Goal: Find specific page/section: Find specific page/section

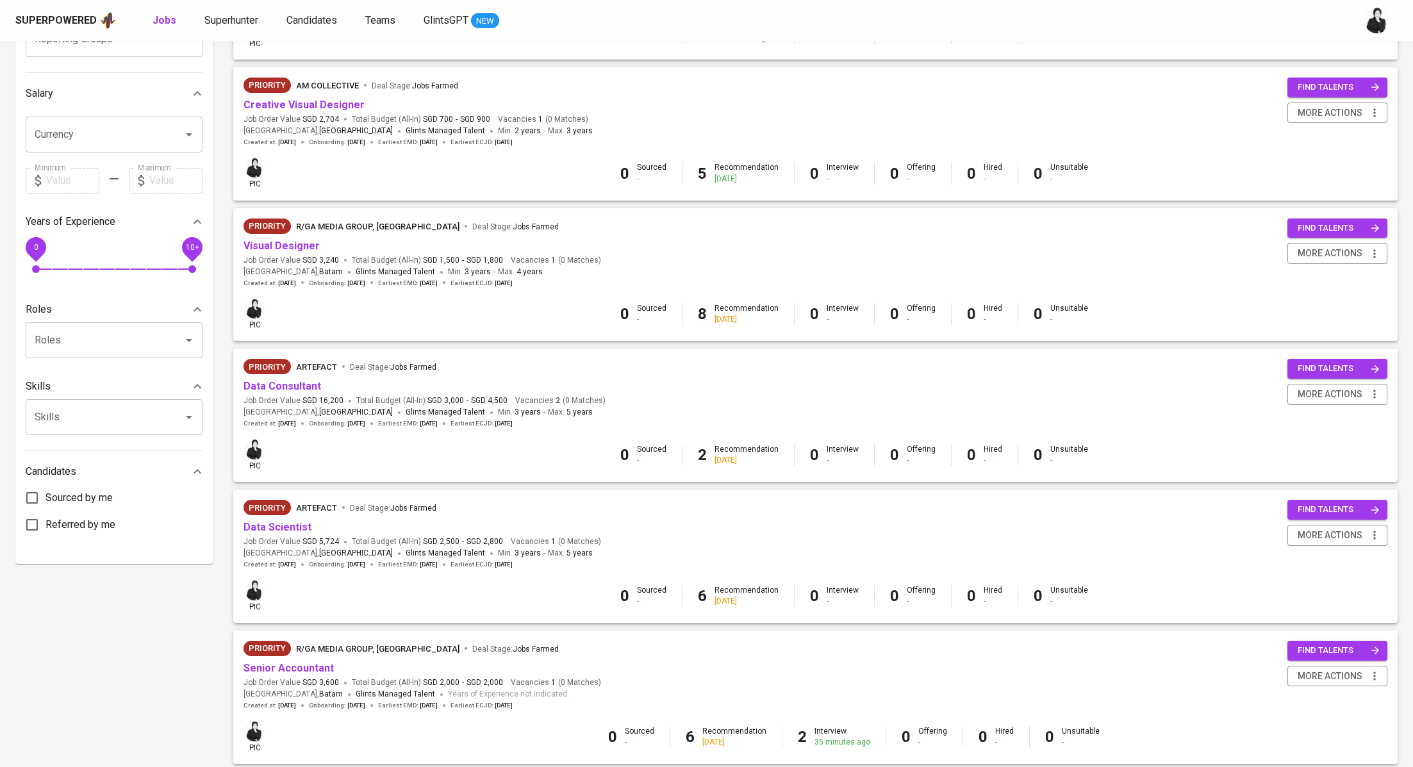
scroll to position [308, 0]
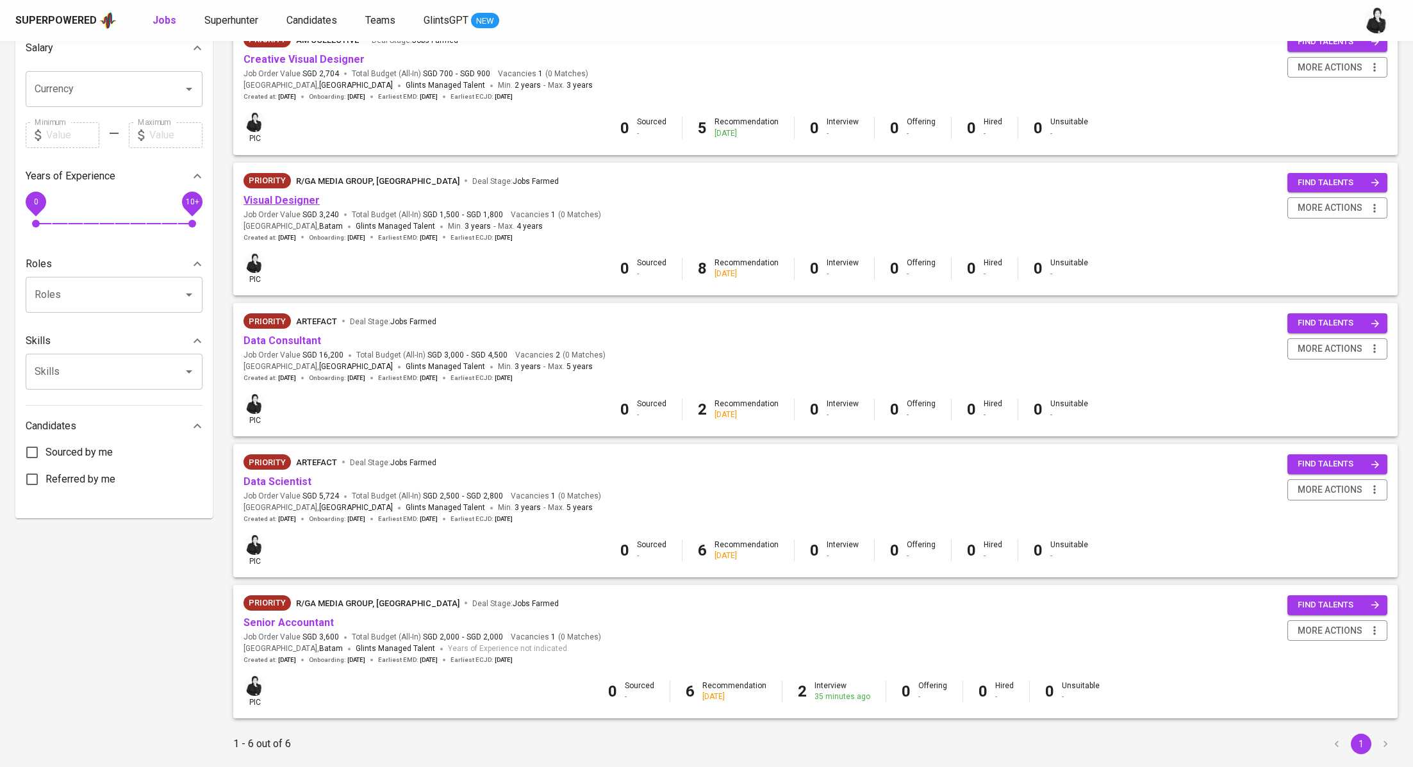
click at [313, 202] on link "Visual Designer" at bounding box center [281, 200] width 76 height 12
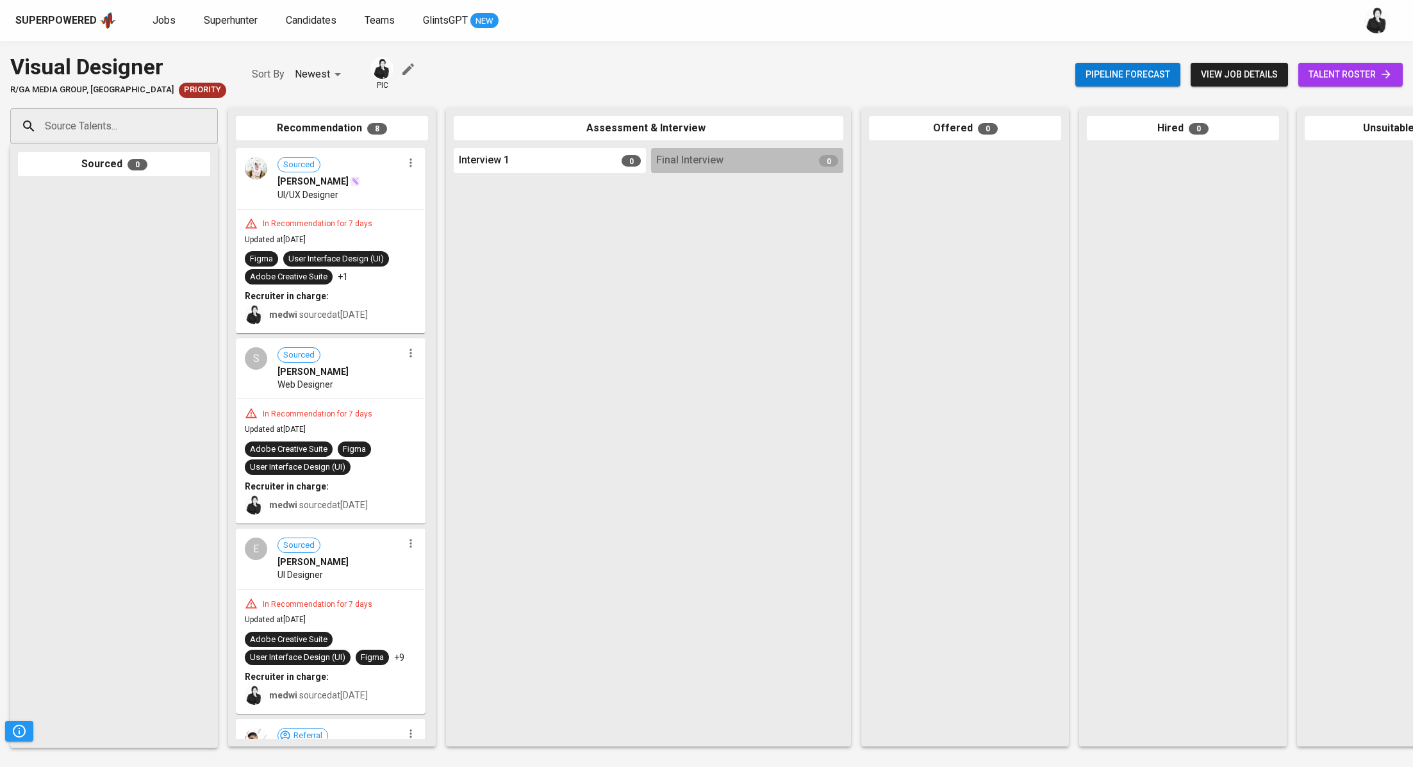
click at [1333, 79] on span "talent roster" at bounding box center [1350, 75] width 84 height 16
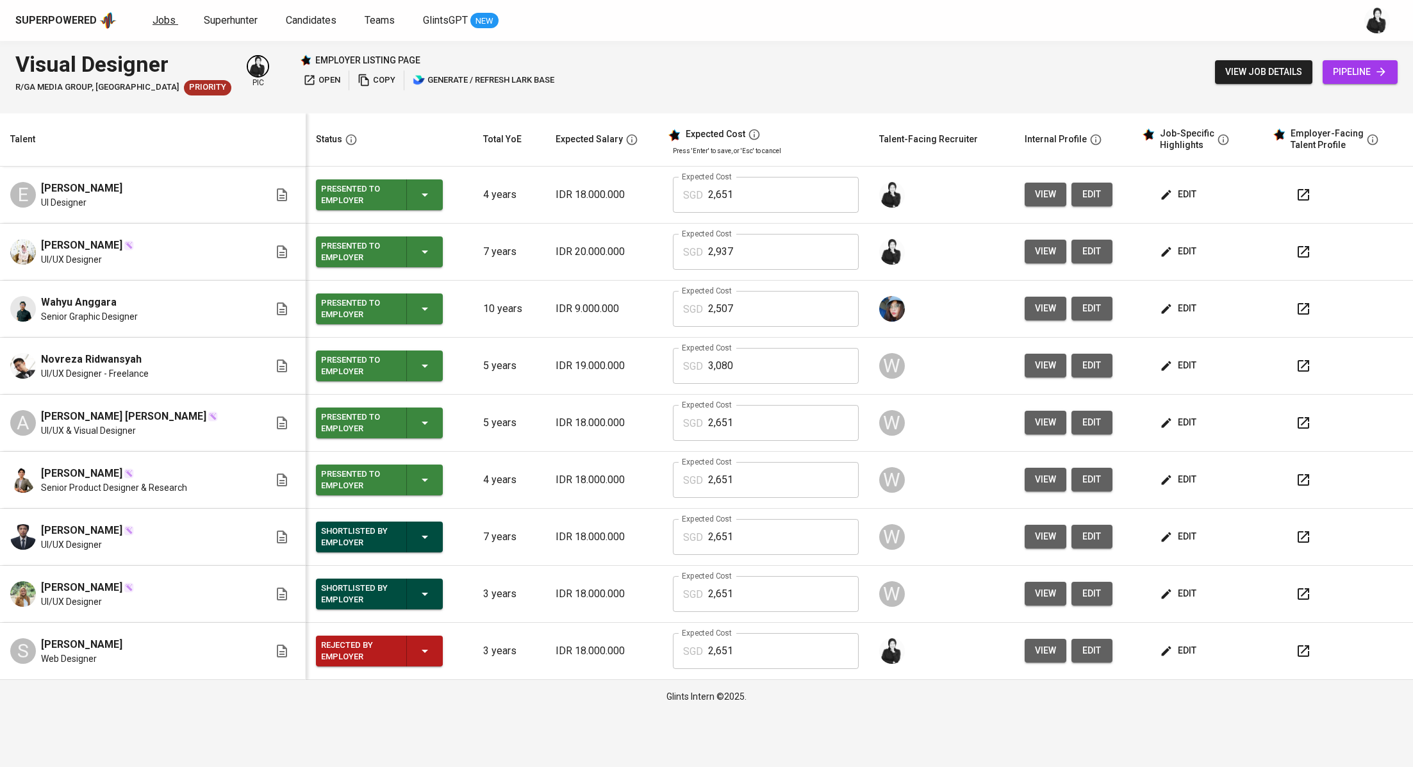
click at [152, 22] on span "Jobs" at bounding box center [163, 20] width 23 height 12
